Goal: Task Accomplishment & Management: Manage account settings

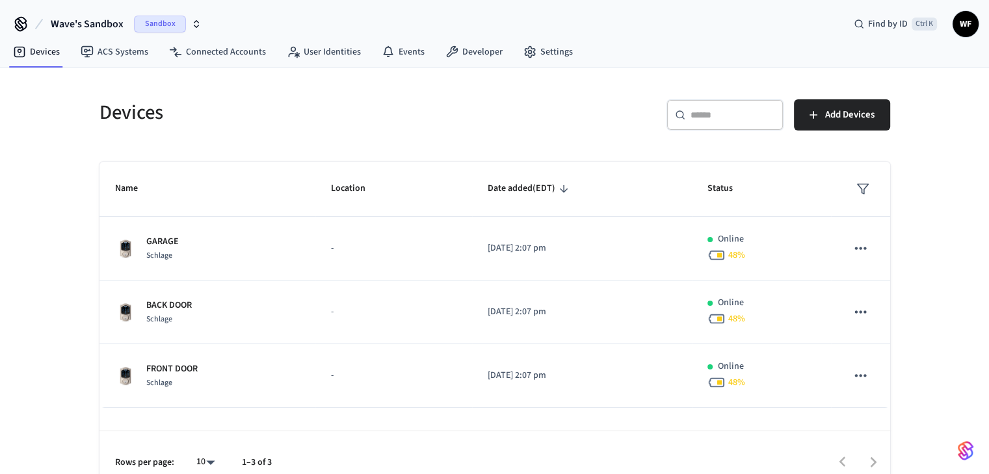
click at [171, 24] on span "Sandbox" at bounding box center [160, 24] width 52 height 17
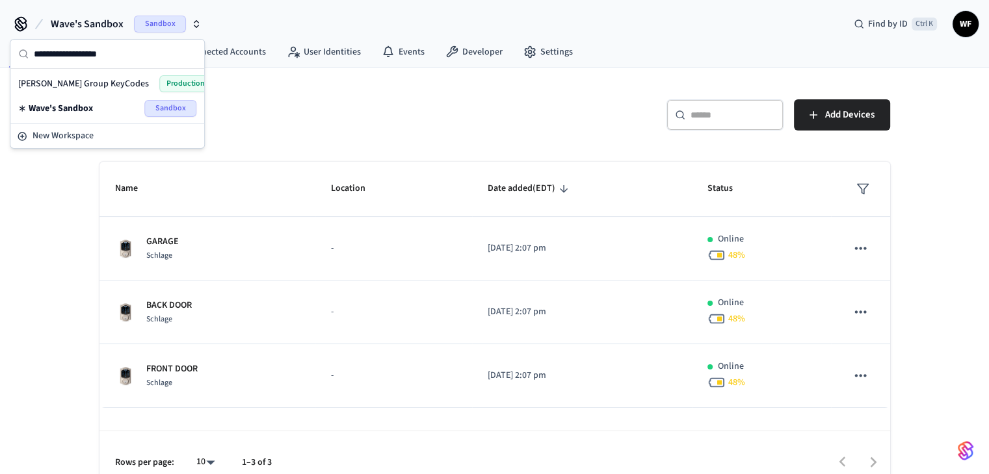
click at [91, 81] on span "[PERSON_NAME] Group KeyCodes" at bounding box center [83, 83] width 131 height 13
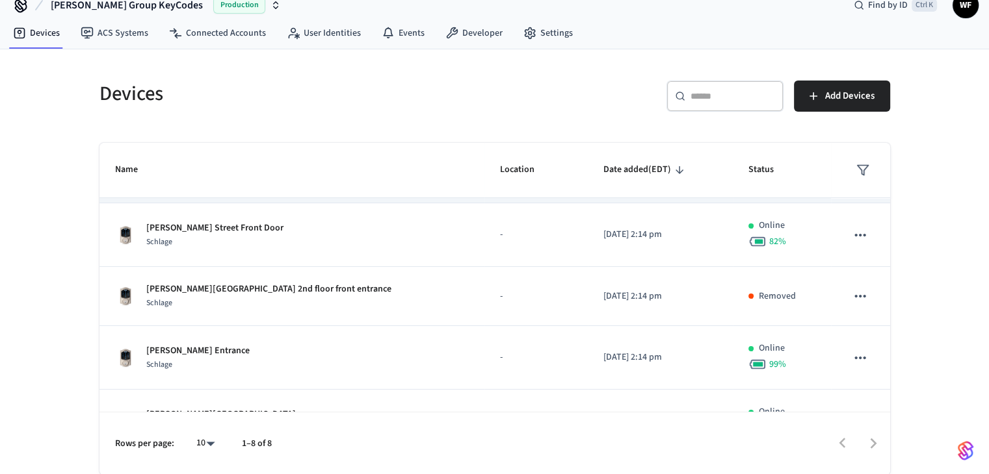
scroll to position [285, 0]
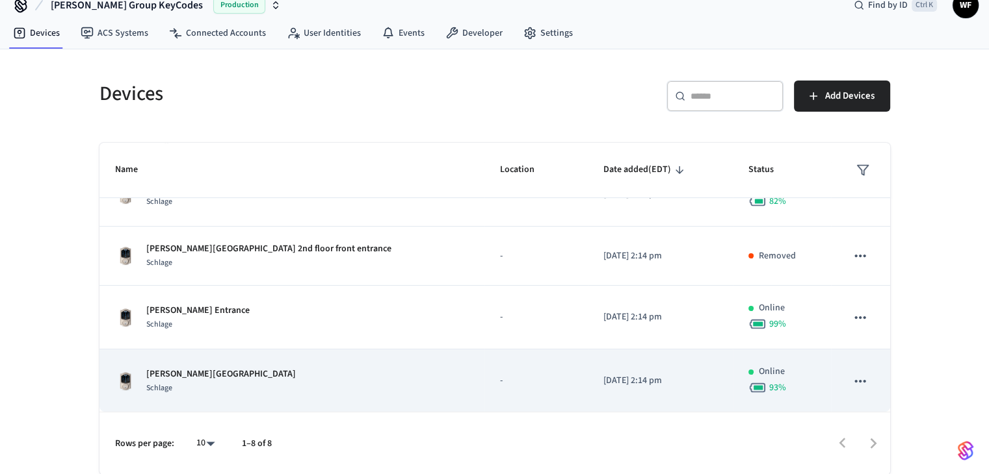
click at [331, 388] on div "[PERSON_NAME][GEOGRAPHIC_DATA] 2nd floor Entrance Schlage" at bounding box center [292, 381] width 354 height 27
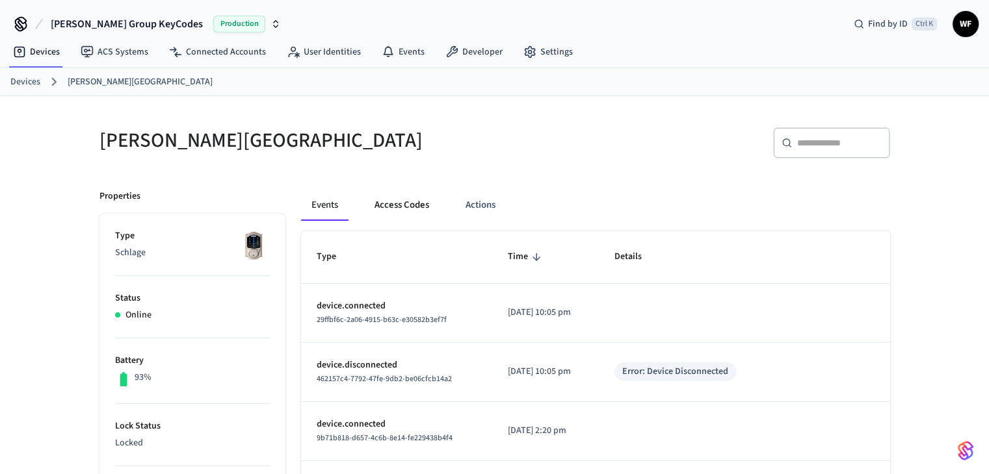
click at [421, 214] on button "Access Codes" at bounding box center [401, 205] width 75 height 31
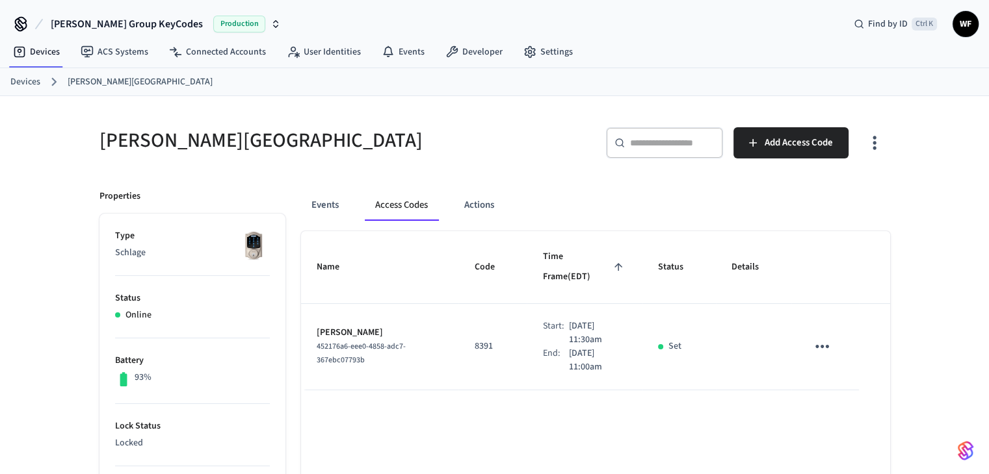
click at [815, 337] on icon "sticky table" at bounding box center [822, 347] width 20 height 20
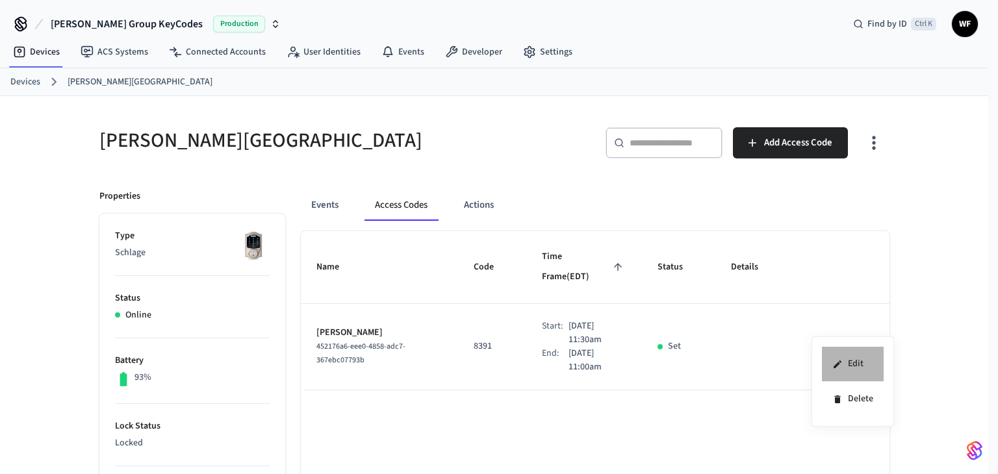
click at [841, 361] on icon at bounding box center [838, 364] width 10 height 10
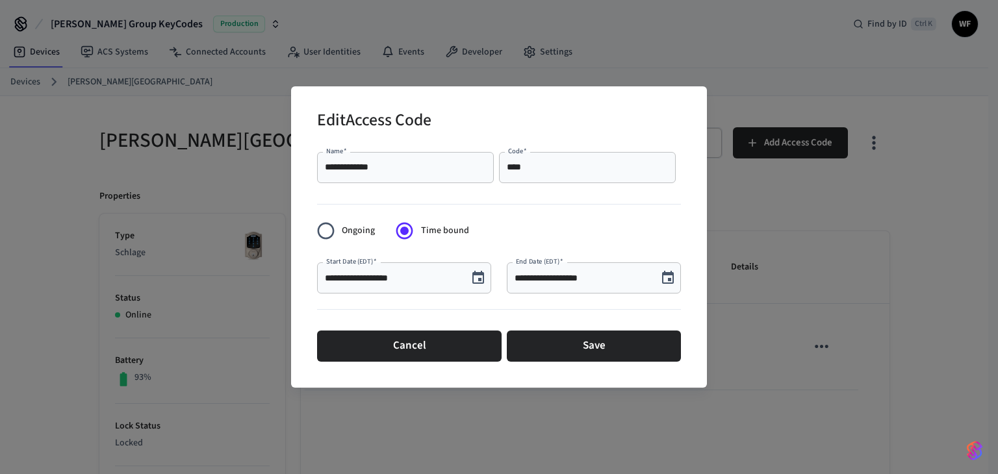
click at [668, 279] on icon "Choose date, selected date is Sep 22, 2025" at bounding box center [668, 277] width 12 height 13
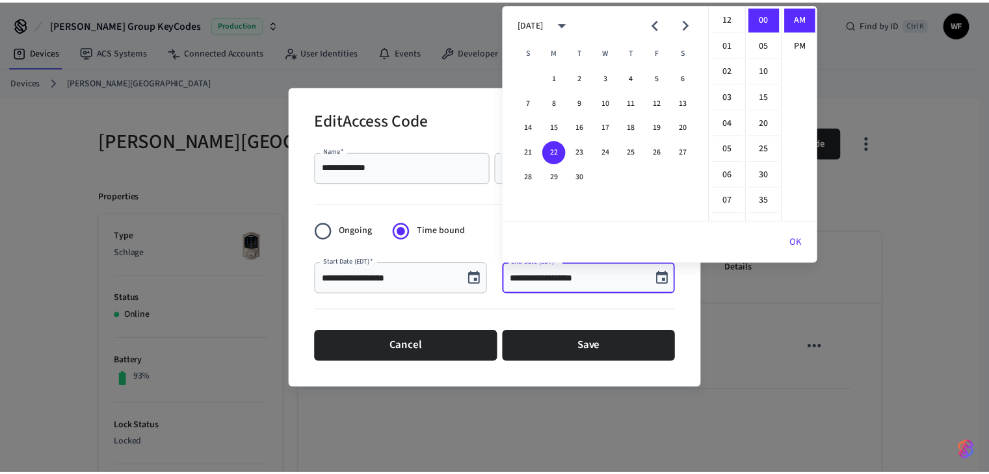
scroll to position [282, 0]
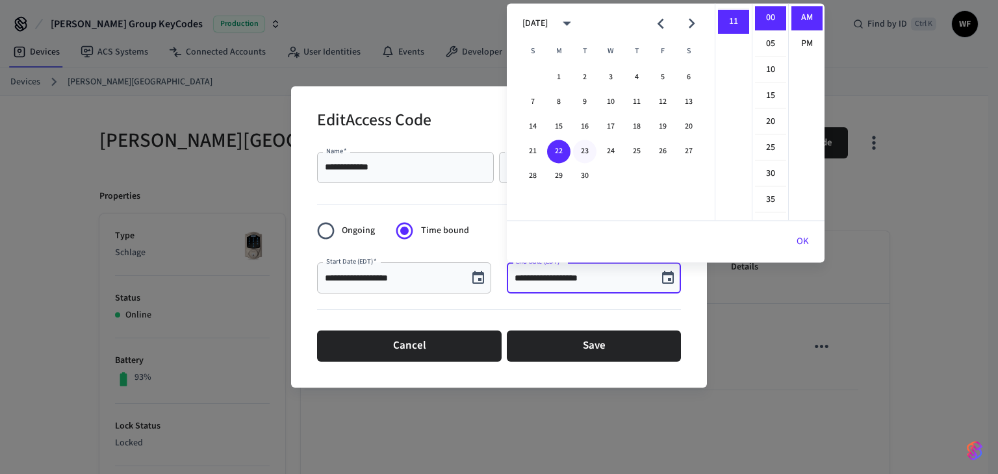
click at [588, 151] on button "23" at bounding box center [584, 151] width 23 height 23
type input "**********"
click at [802, 240] on button "OK" at bounding box center [803, 241] width 44 height 31
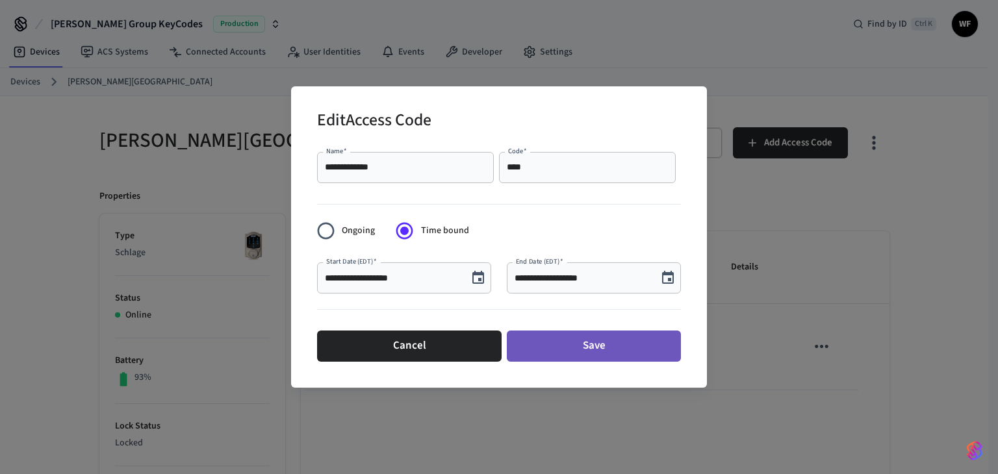
click at [638, 352] on button "Save" at bounding box center [594, 346] width 174 height 31
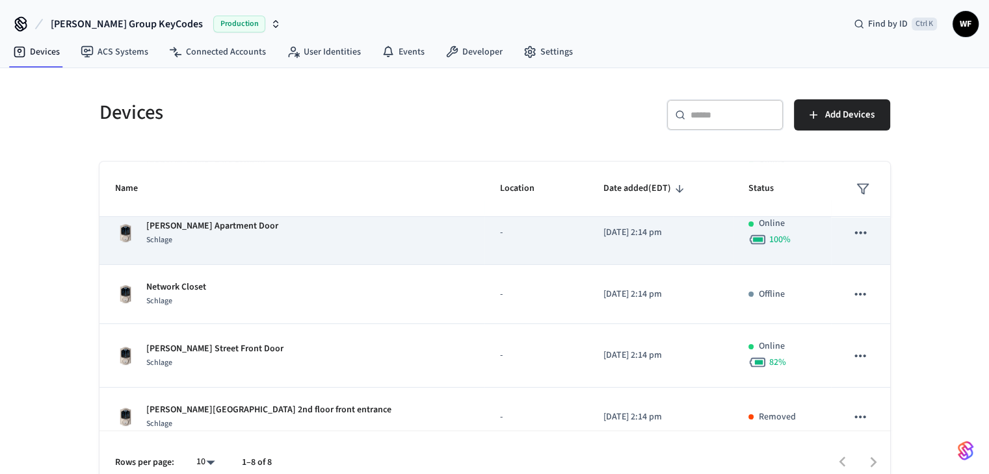
scroll to position [285, 0]
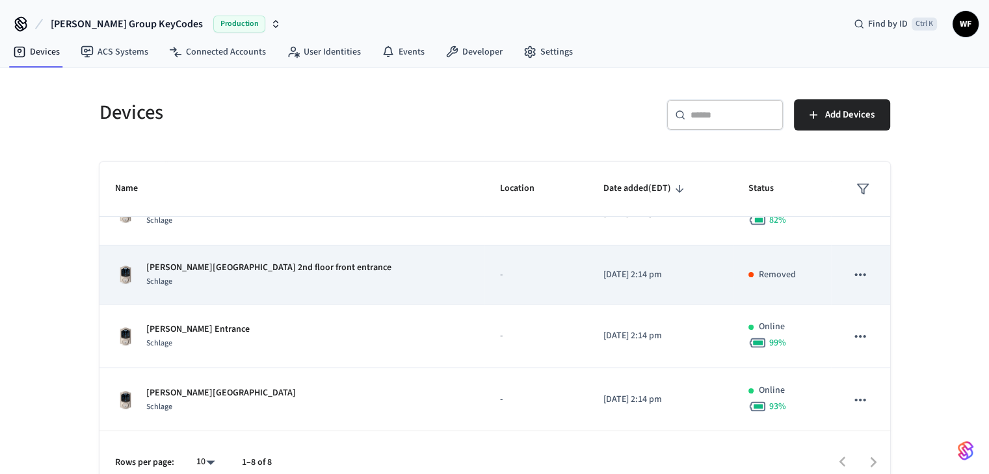
click at [265, 278] on div "Schlage" at bounding box center [268, 282] width 245 height 14
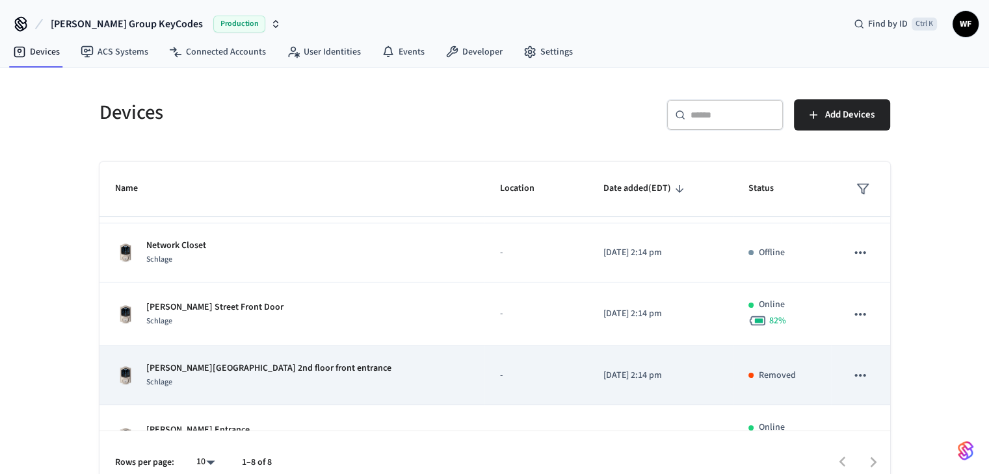
scroll to position [155, 0]
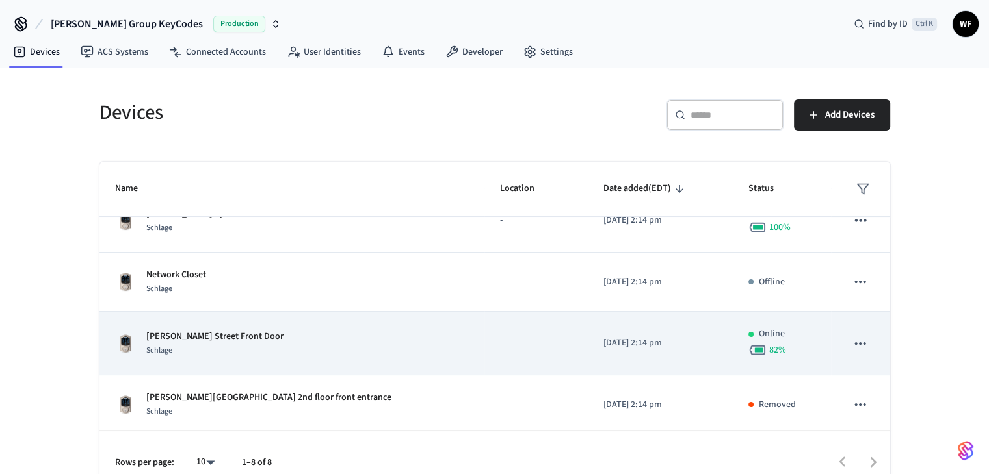
click at [269, 349] on div "Arnold Street Front Door Schlage" at bounding box center [292, 343] width 354 height 27
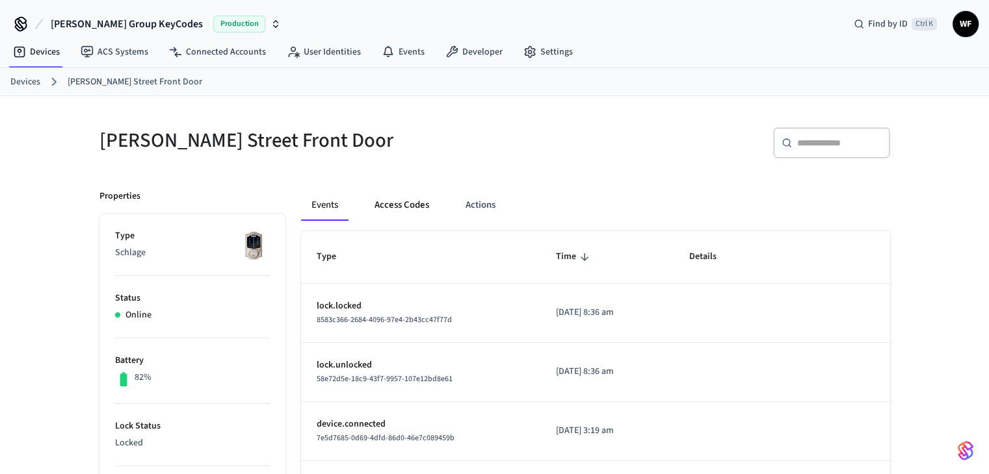
click at [387, 201] on button "Access Codes" at bounding box center [401, 205] width 75 height 31
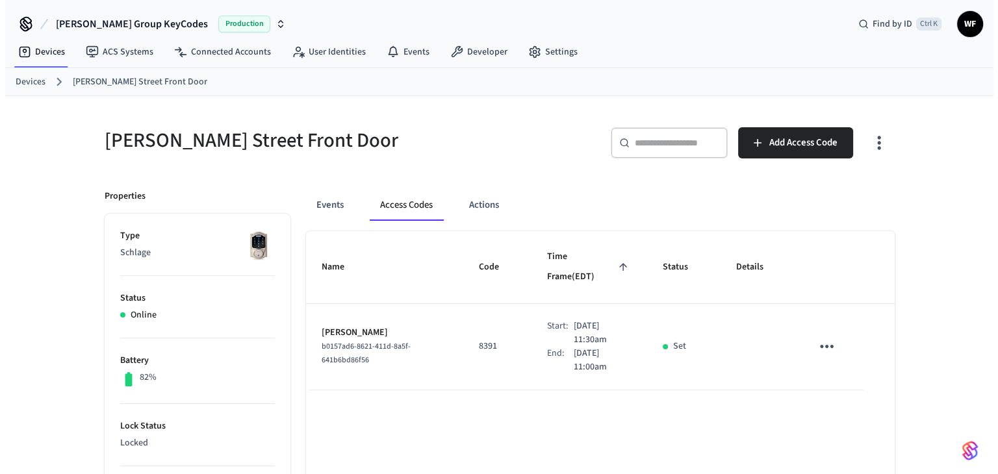
scroll to position [65, 0]
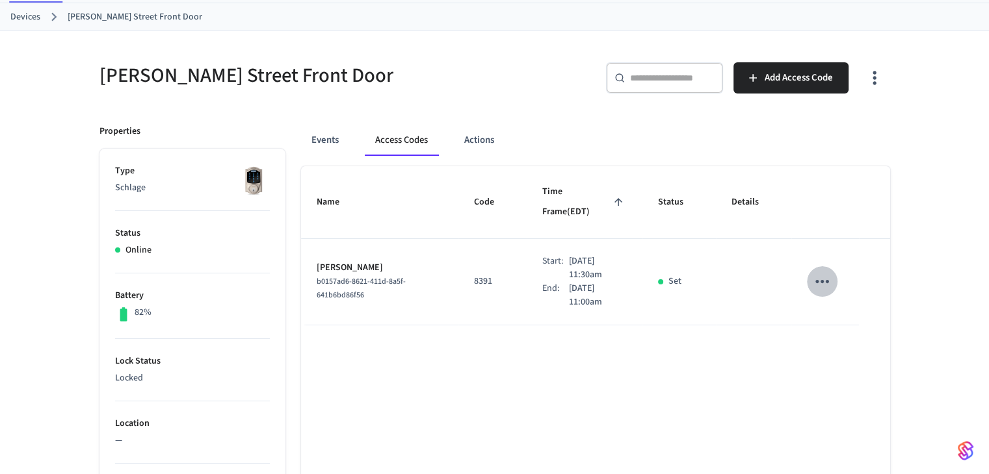
click at [817, 280] on icon "sticky table" at bounding box center [822, 281] width 14 height 3
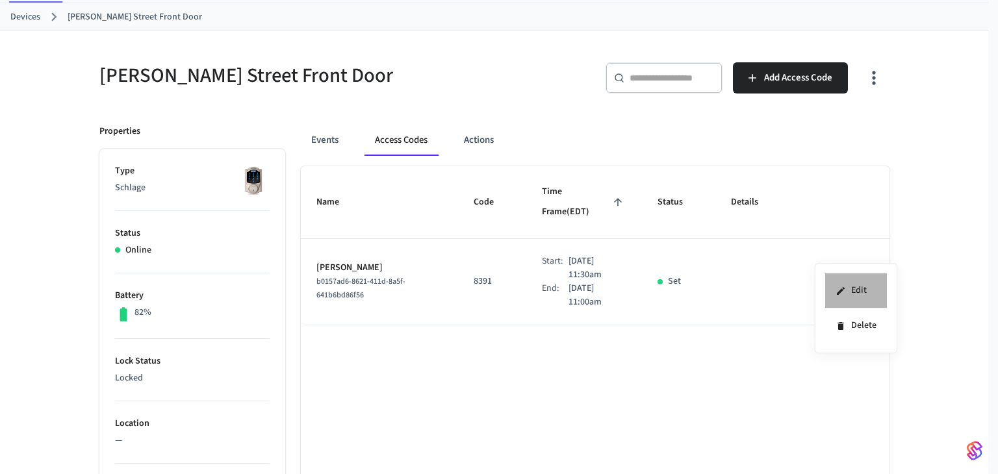
click at [872, 294] on li "Edit" at bounding box center [856, 291] width 62 height 35
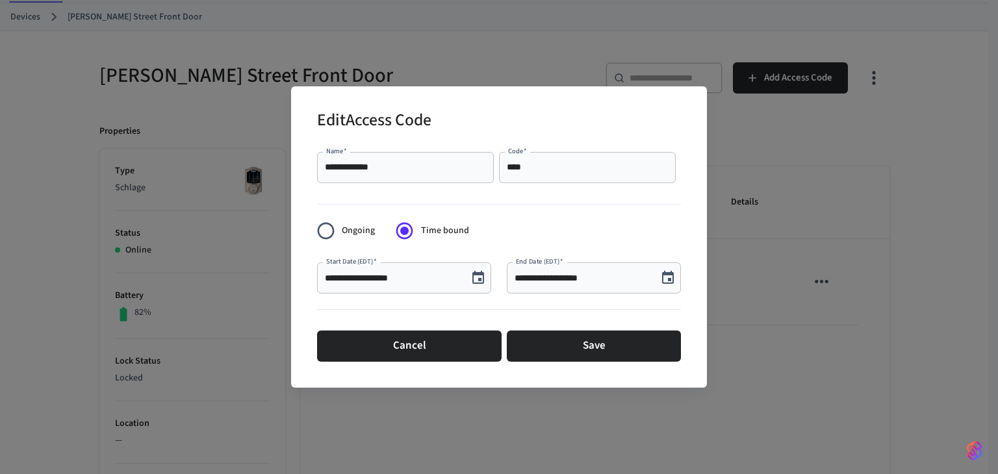
click at [665, 279] on icon "Choose date, selected date is Sep 22, 2025" at bounding box center [668, 278] width 16 height 16
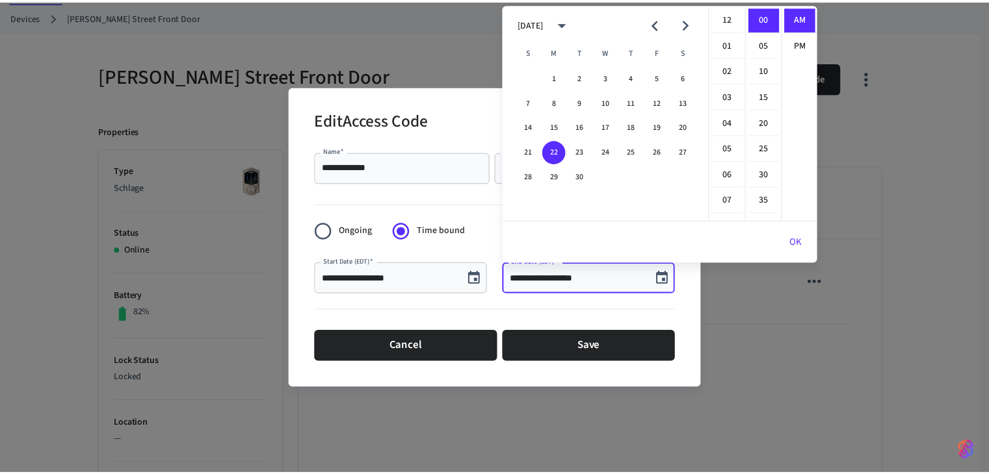
scroll to position [282, 0]
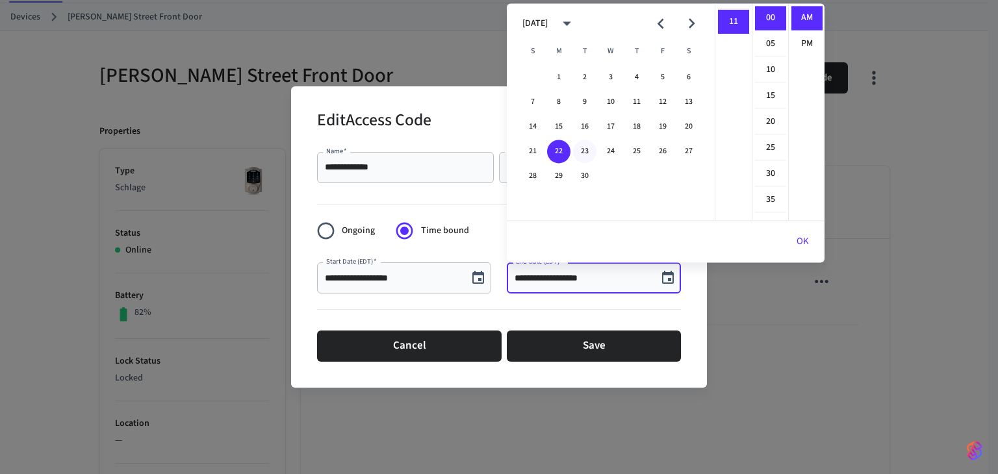
click at [588, 151] on button "23" at bounding box center [584, 151] width 23 height 23
type input "**********"
click at [804, 242] on button "OK" at bounding box center [803, 241] width 44 height 31
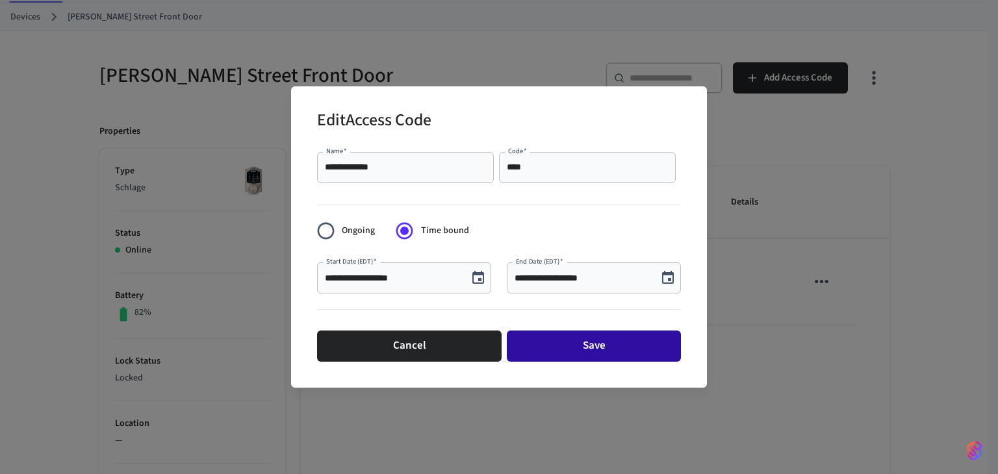
click at [643, 353] on button "Save" at bounding box center [594, 346] width 174 height 31
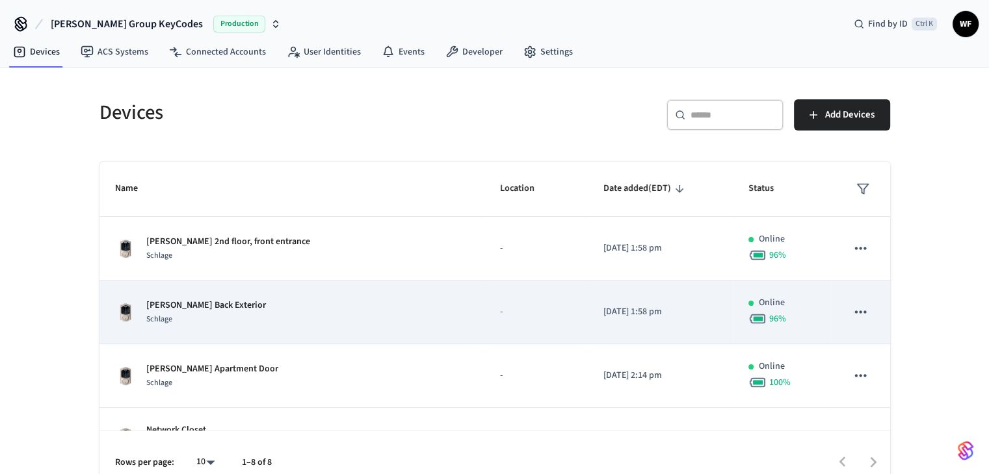
click at [251, 320] on div "Arnold Back Exterior Schlage" at bounding box center [292, 312] width 354 height 27
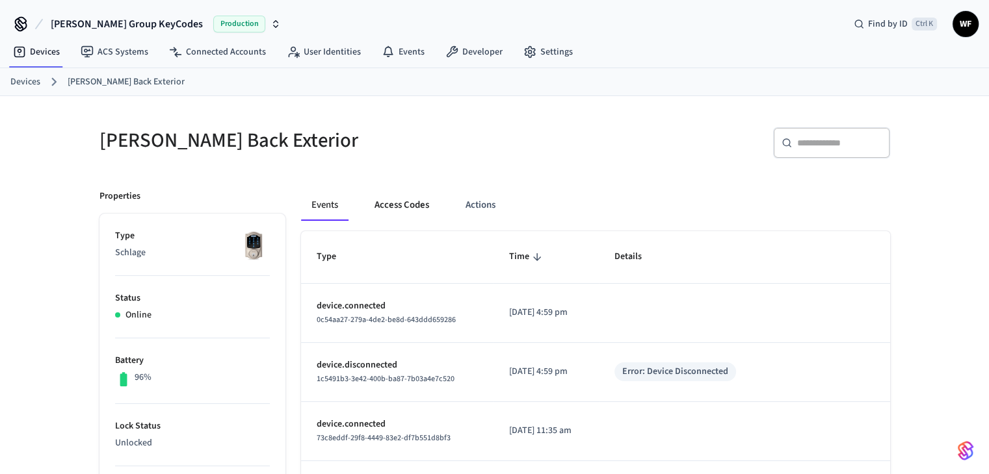
click at [425, 202] on button "Access Codes" at bounding box center [401, 205] width 75 height 31
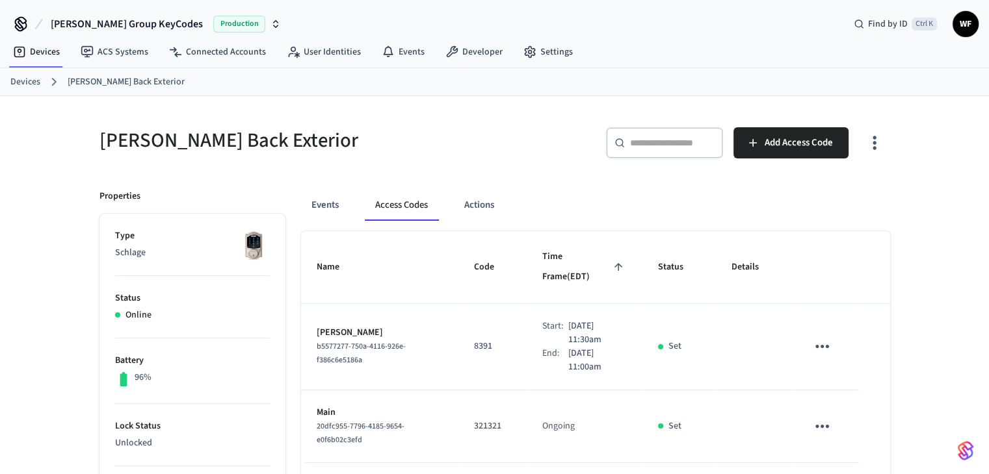
click at [827, 337] on icon "sticky table" at bounding box center [822, 347] width 20 height 20
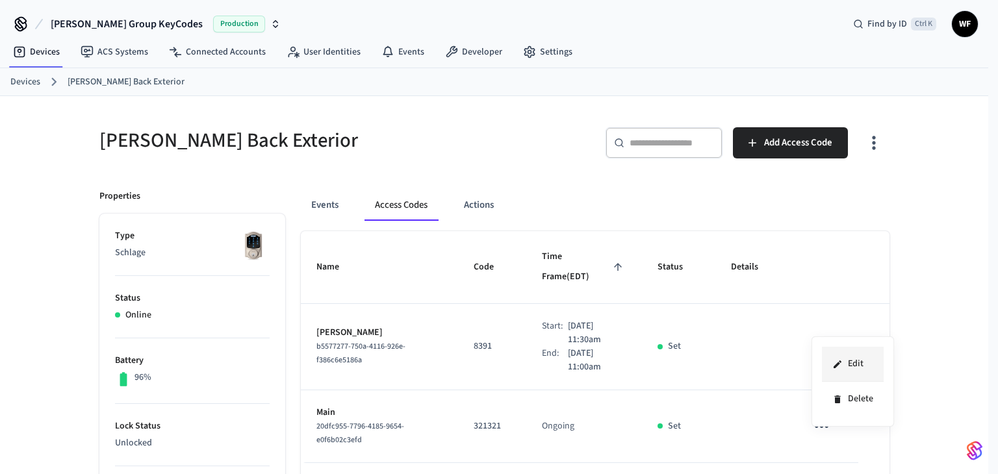
click at [845, 358] on li "Edit" at bounding box center [853, 364] width 62 height 35
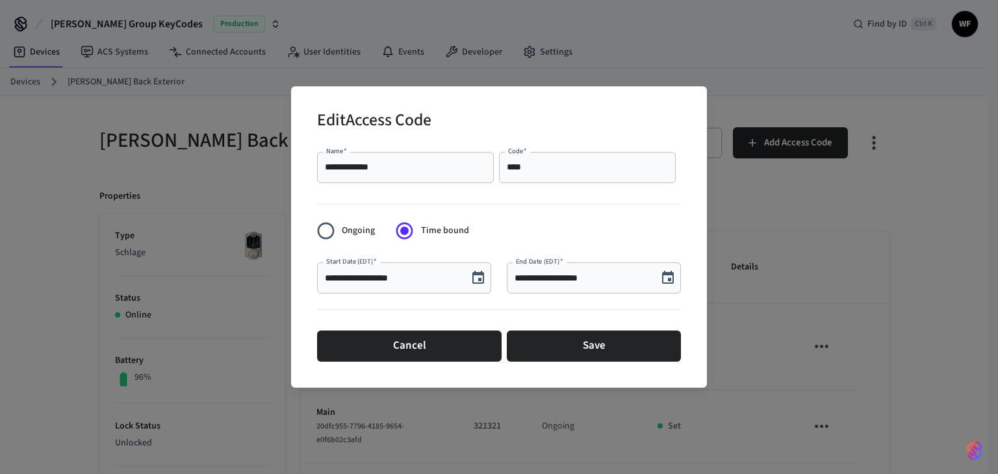
click at [678, 281] on button "Choose date, selected date is Sep 22, 2025" at bounding box center [668, 278] width 26 height 26
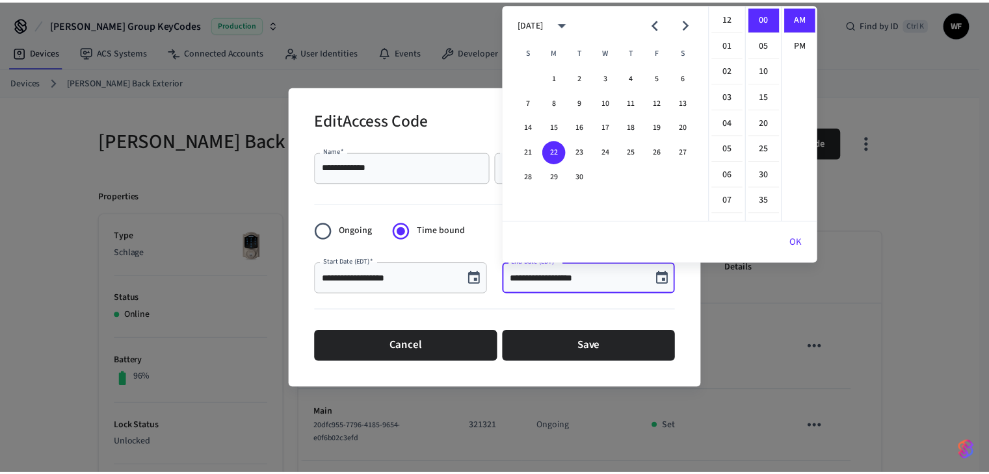
scroll to position [282, 0]
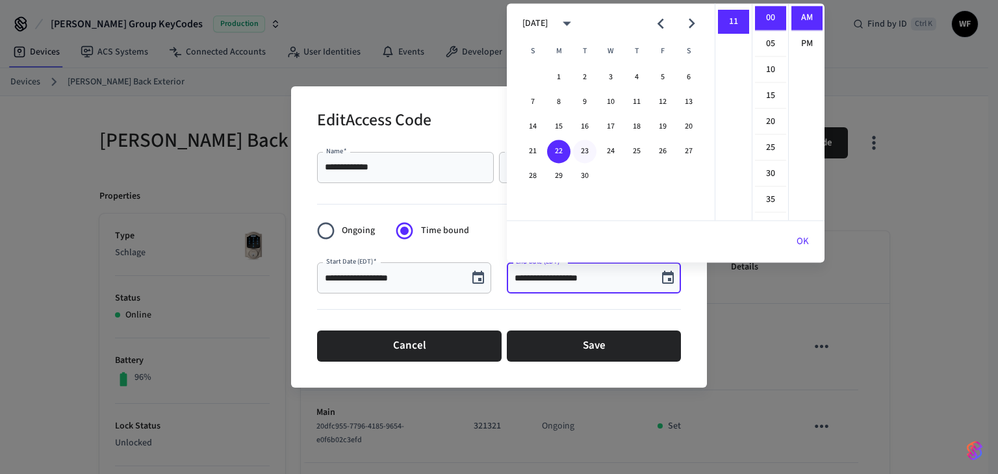
click at [585, 143] on button "23" at bounding box center [584, 151] width 23 height 23
type input "**********"
click at [812, 255] on button "OK" at bounding box center [803, 241] width 44 height 31
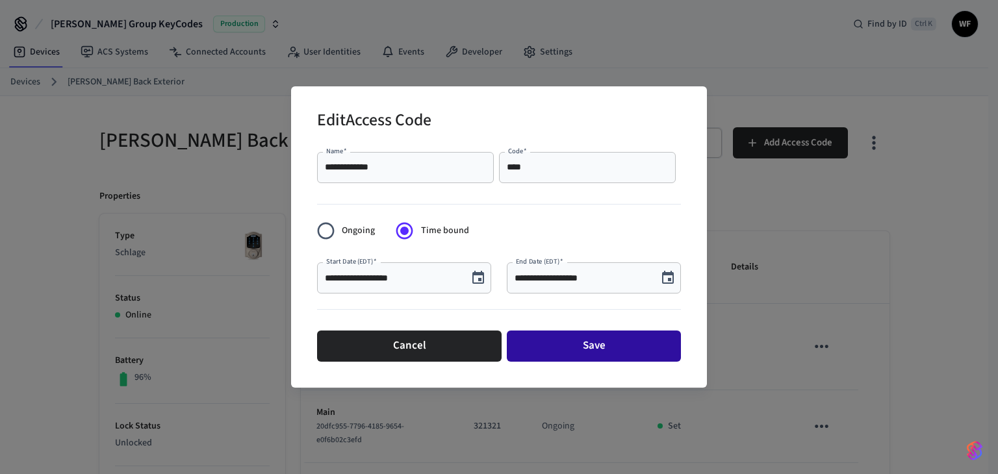
click at [652, 344] on button "Save" at bounding box center [594, 346] width 174 height 31
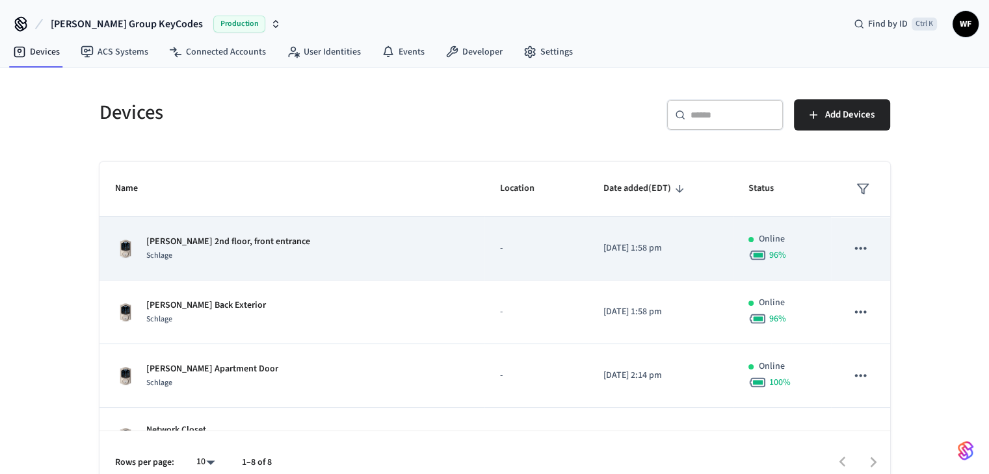
click at [285, 246] on div "Arnold 2nd floor, front entrance Schlage" at bounding box center [292, 248] width 354 height 27
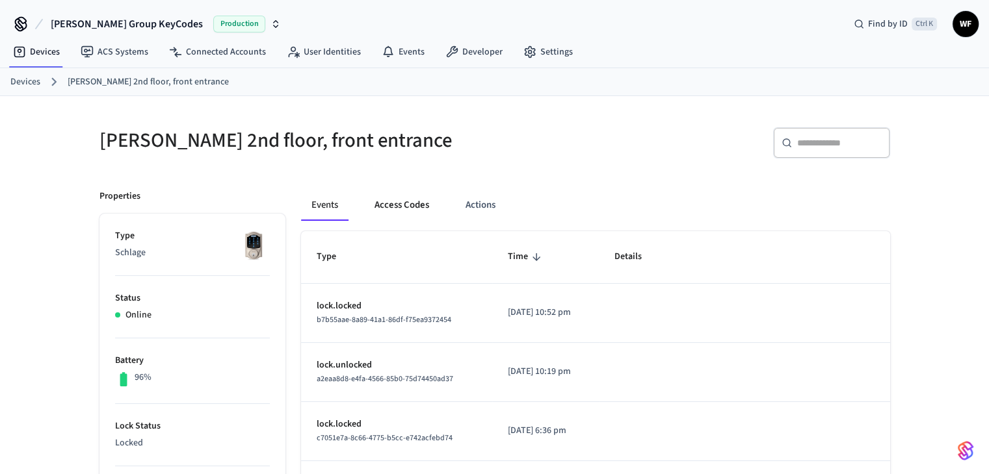
click at [414, 196] on button "Access Codes" at bounding box center [401, 205] width 75 height 31
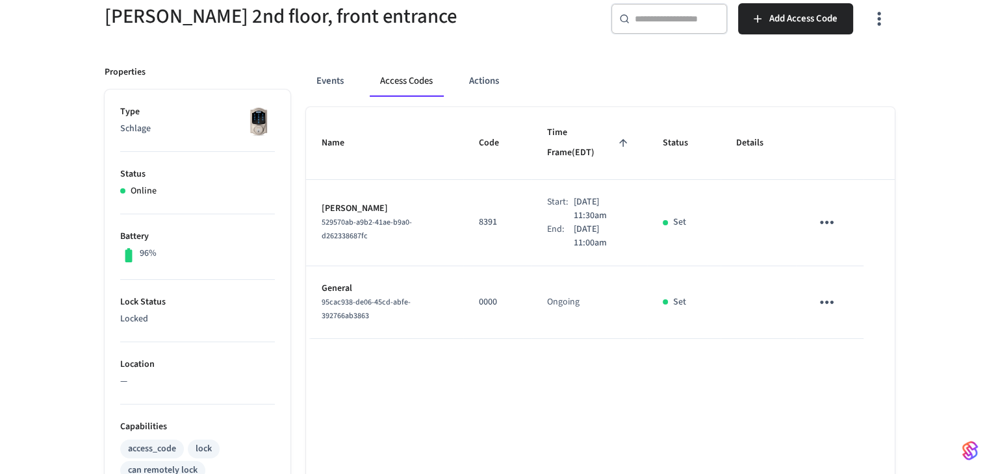
scroll to position [130, 0]
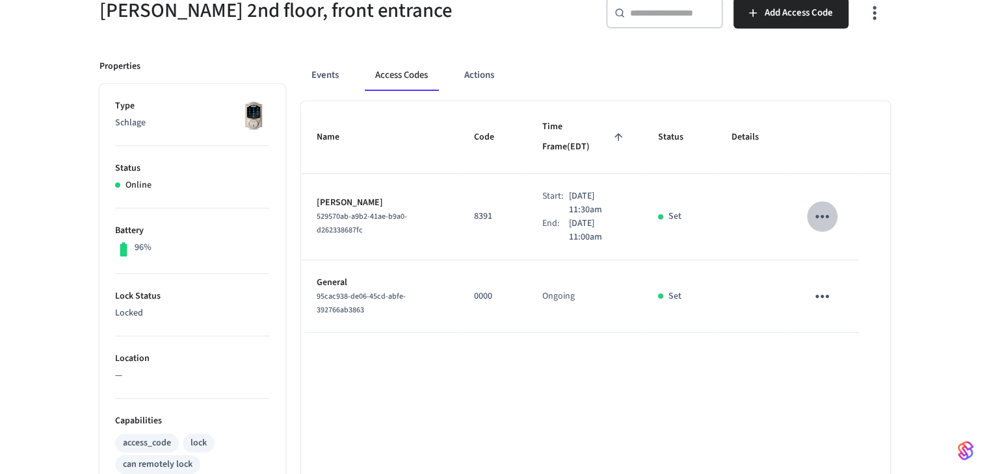
click at [819, 207] on icon "sticky table" at bounding box center [822, 217] width 20 height 20
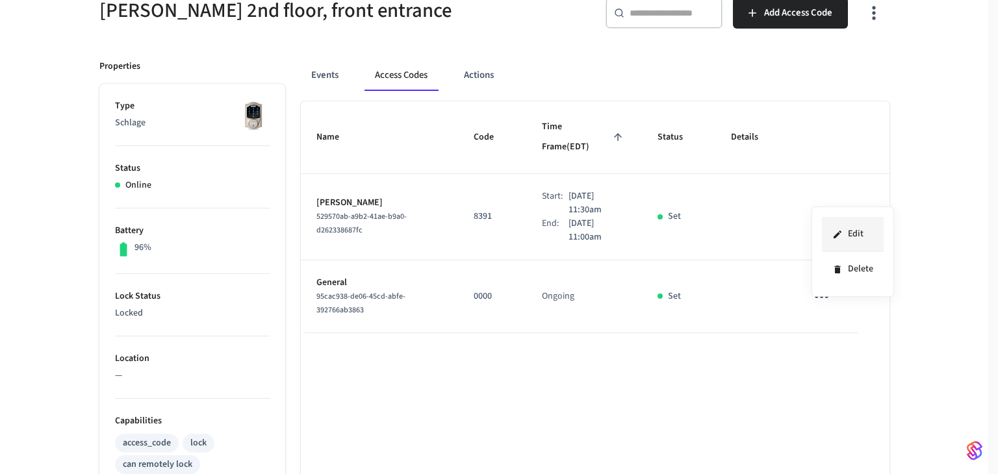
click at [836, 235] on icon at bounding box center [838, 234] width 8 height 8
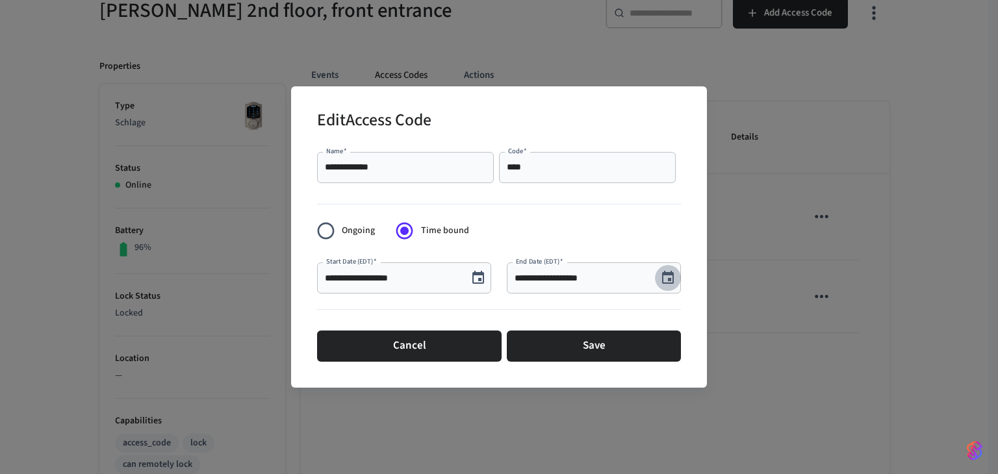
click at [676, 279] on button "Choose date, selected date is Sep 22, 2025" at bounding box center [668, 278] width 26 height 26
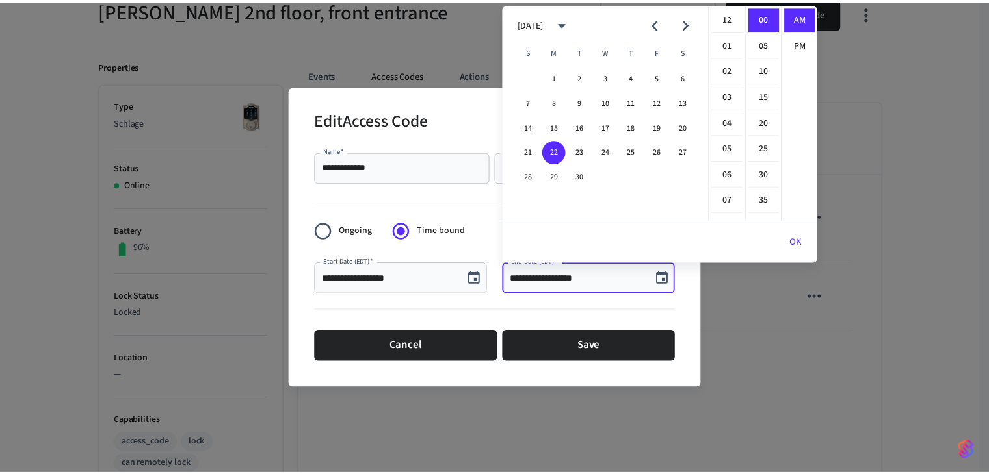
scroll to position [282, 0]
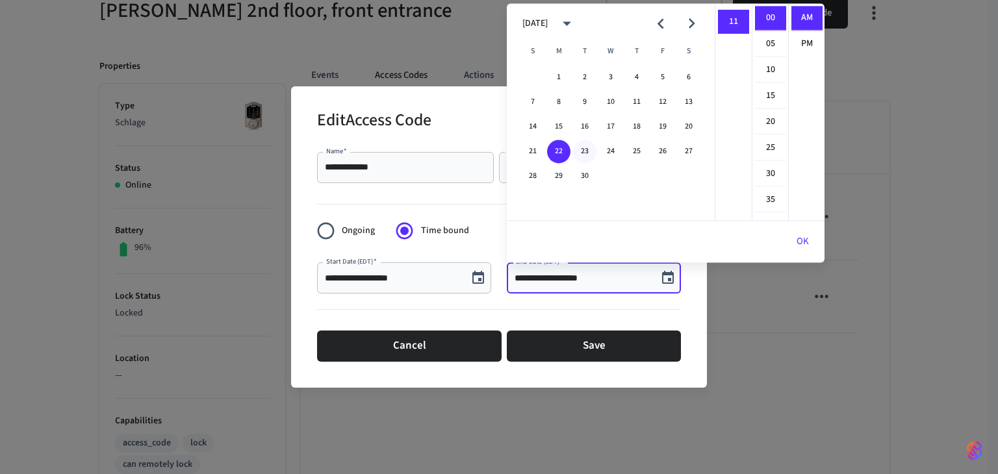
click at [584, 155] on button "23" at bounding box center [584, 151] width 23 height 23
type input "**********"
click at [805, 252] on button "OK" at bounding box center [803, 241] width 44 height 31
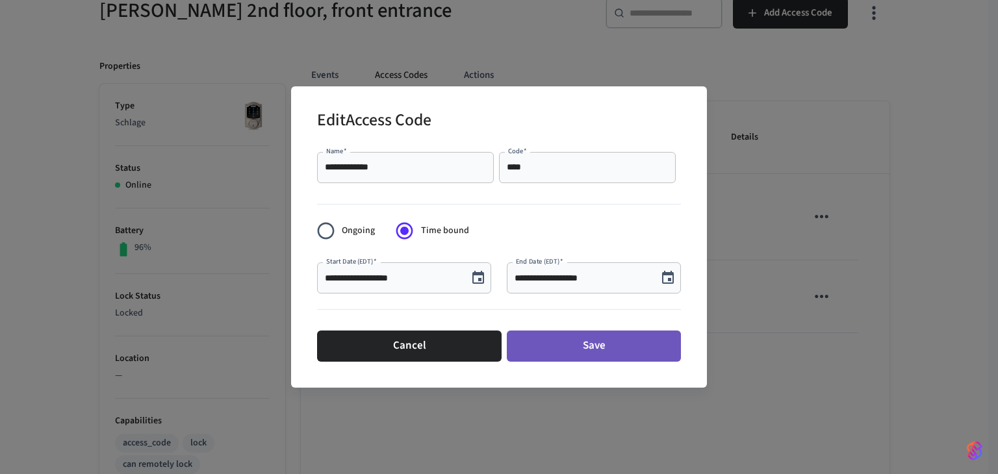
click at [636, 352] on button "Save" at bounding box center [594, 346] width 174 height 31
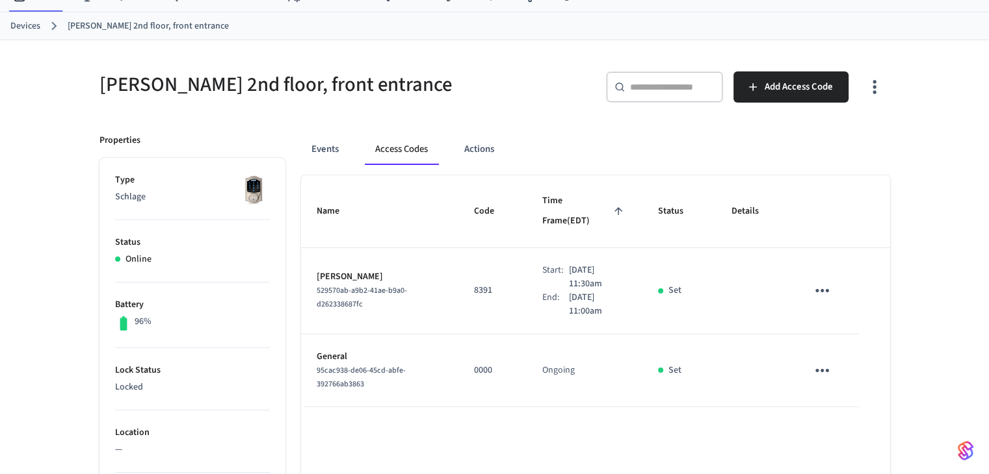
scroll to position [0, 0]
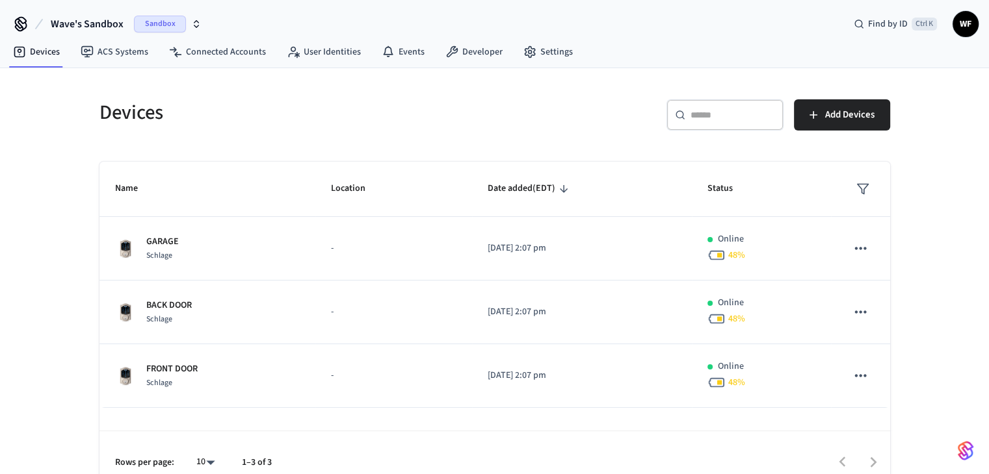
click at [183, 19] on span "Sandbox" at bounding box center [160, 24] width 52 height 17
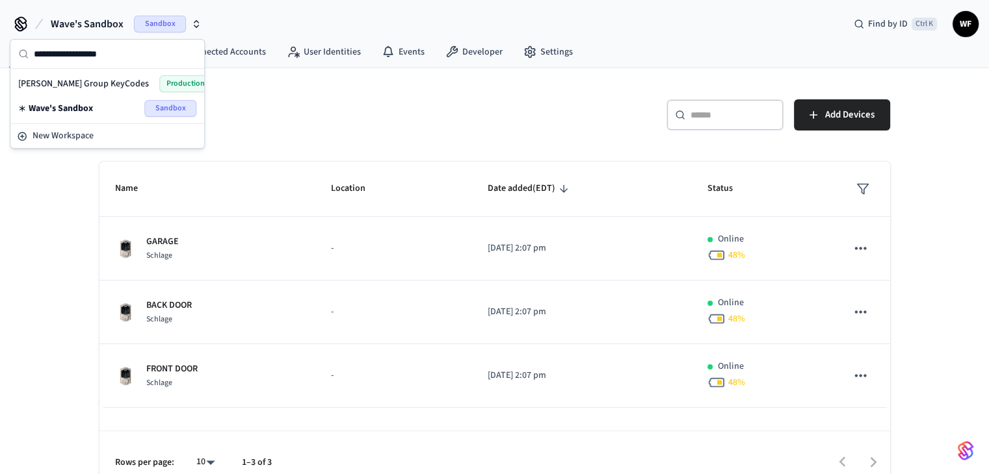
click at [120, 77] on div "[PERSON_NAME] Group KeyCodes Production" at bounding box center [107, 83] width 178 height 17
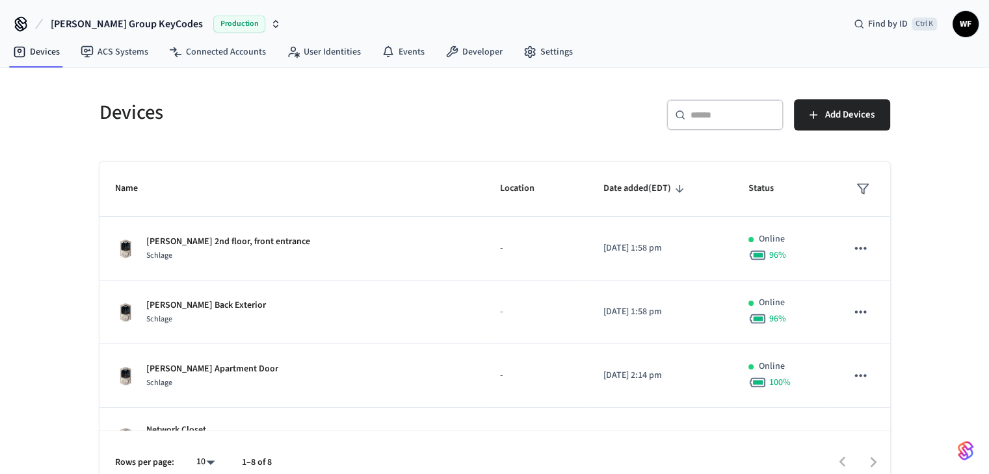
click at [114, 19] on span "[PERSON_NAME] Group KeyCodes" at bounding box center [127, 24] width 152 height 16
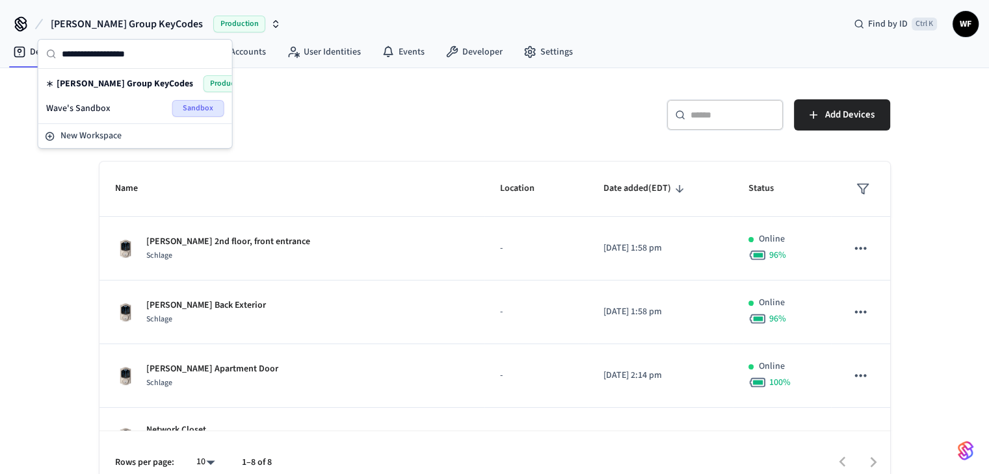
click at [6, 102] on div "Devices ​ ​ Add Devices Name Location Date added (EDT) Status [PERSON_NAME] 2nd…" at bounding box center [494, 281] width 989 height 426
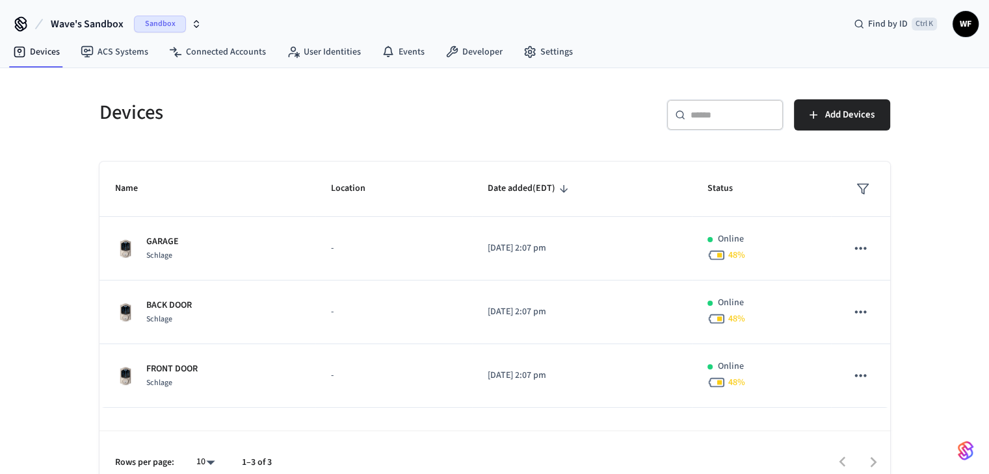
click at [74, 19] on span "Wave's Sandbox" at bounding box center [87, 24] width 73 height 16
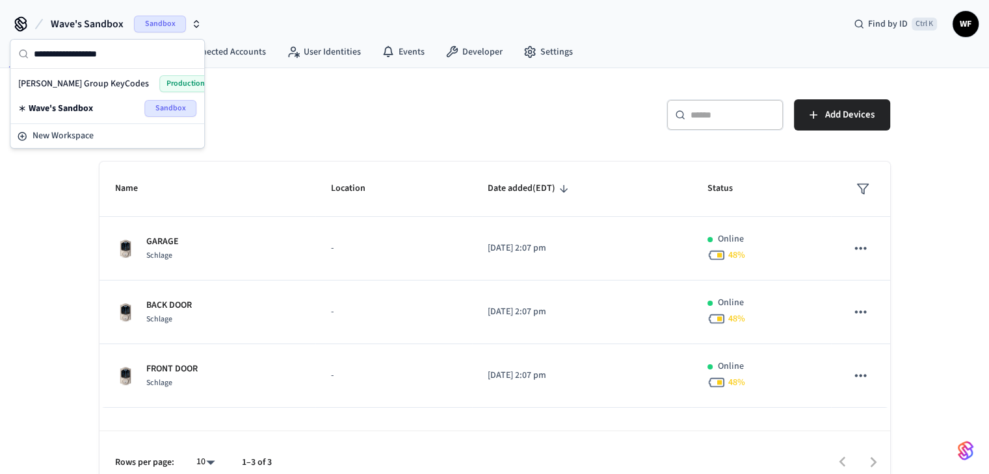
click at [79, 77] on span "[PERSON_NAME] Group KeyCodes" at bounding box center [83, 83] width 131 height 13
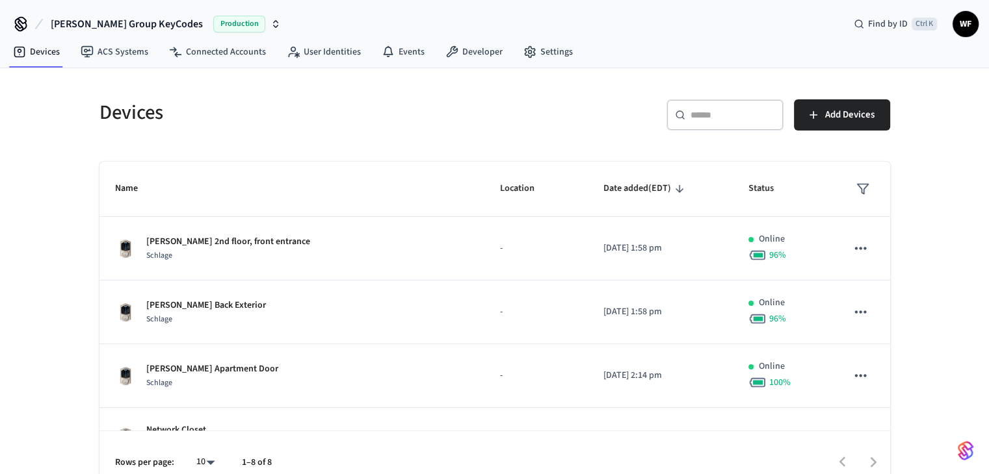
click at [975, 27] on span "WF" at bounding box center [964, 23] width 23 height 23
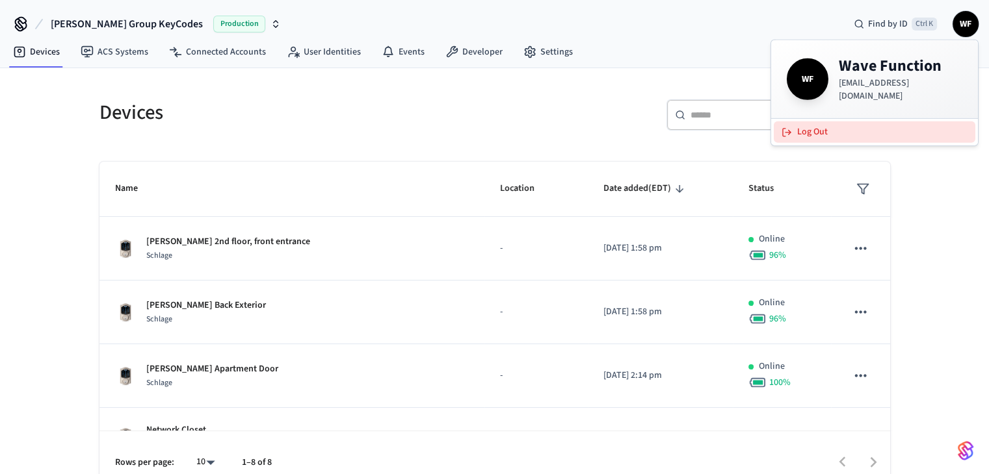
click at [796, 131] on button "Log Out" at bounding box center [873, 132] width 201 height 21
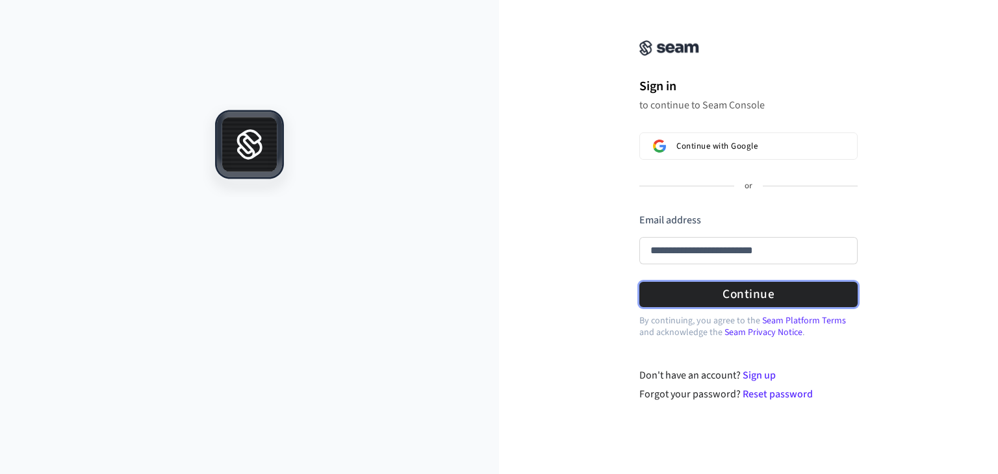
click at [729, 297] on form "**********" at bounding box center [749, 260] width 218 height 95
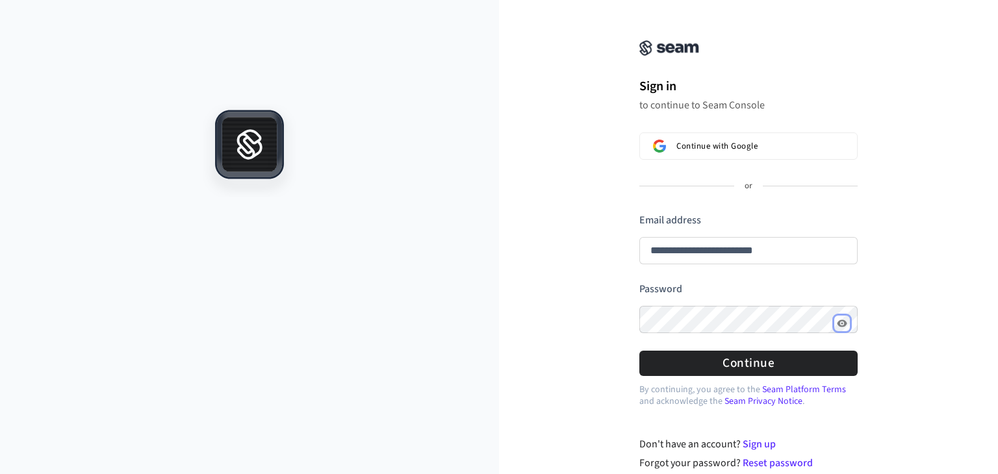
click at [845, 322] on icon "Show password" at bounding box center [842, 323] width 10 height 7
click at [845, 322] on icon "Hide password" at bounding box center [842, 323] width 10 height 8
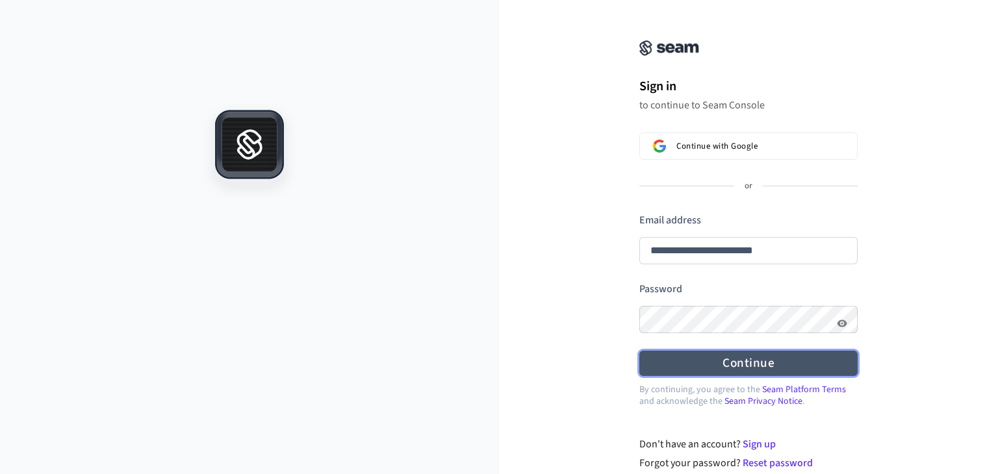
click at [775, 367] on button "Continue" at bounding box center [749, 363] width 218 height 25
type input "**********"
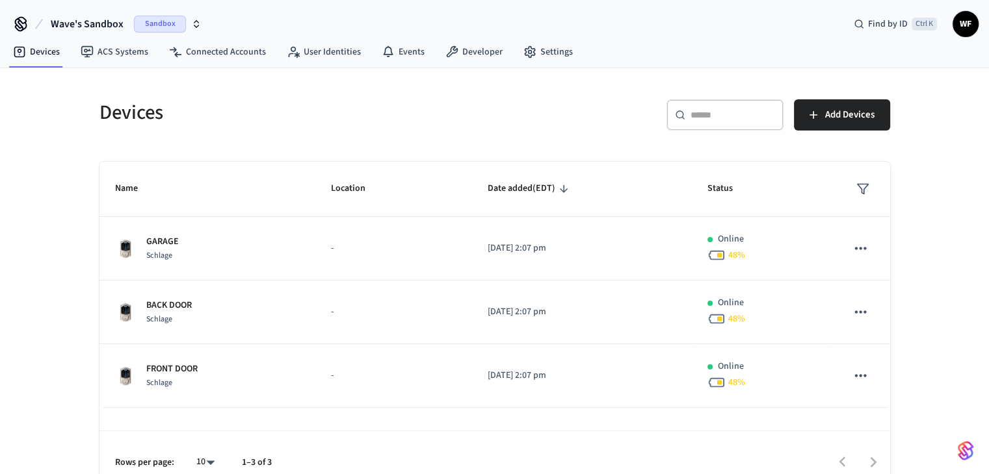
click at [151, 18] on span "Sandbox" at bounding box center [160, 24] width 52 height 17
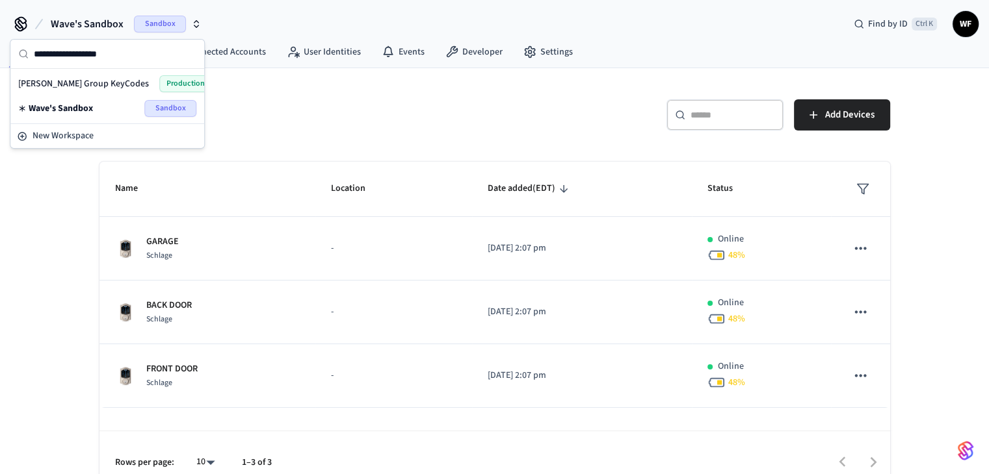
click at [116, 88] on div "[PERSON_NAME] Group KeyCodes Production" at bounding box center [107, 83] width 178 height 17
